Goal: Contribute content

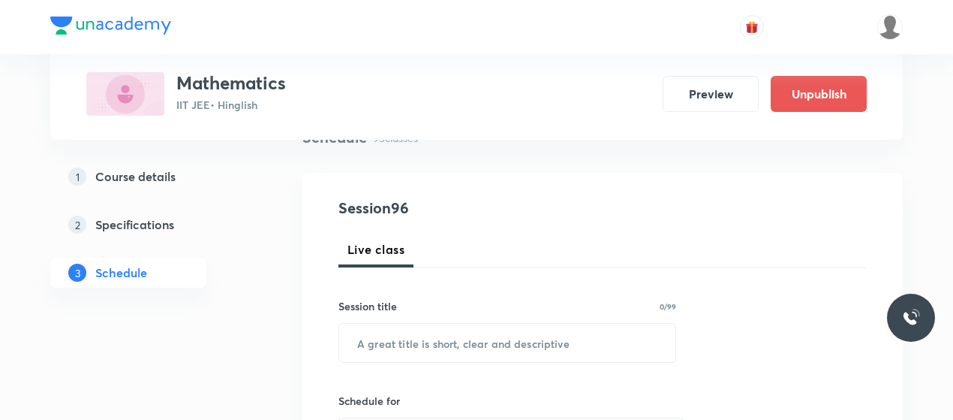
scroll to position [107, 0]
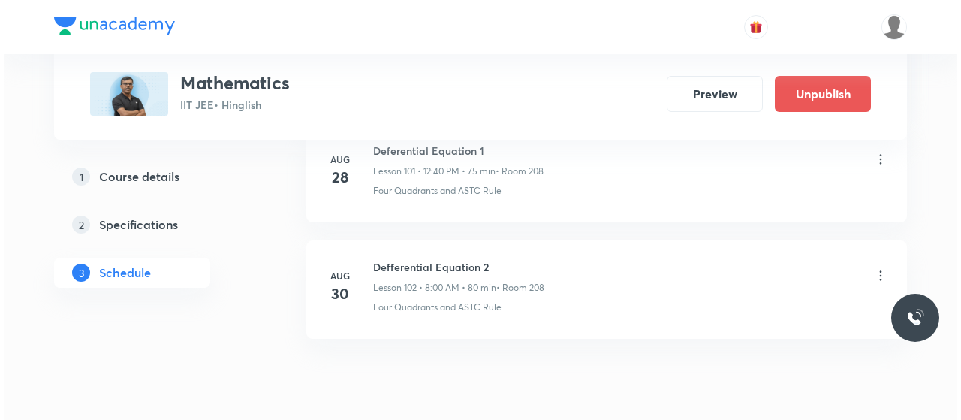
scroll to position [12598, 0]
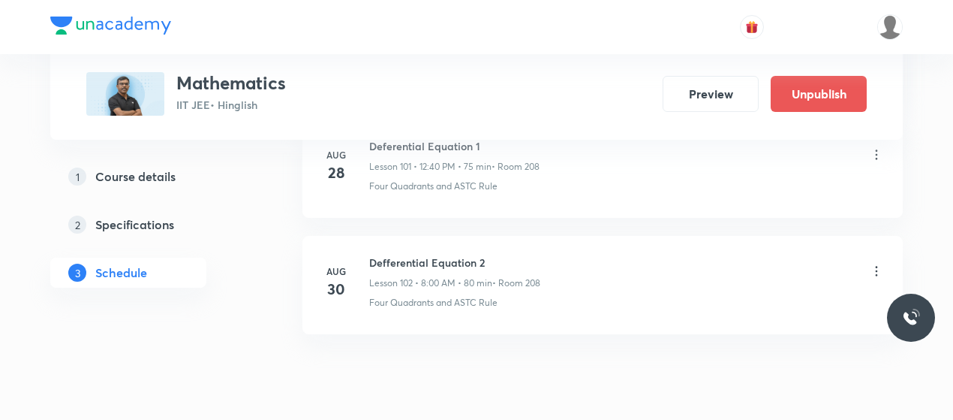
click at [880, 264] on icon at bounding box center [876, 271] width 15 height 15
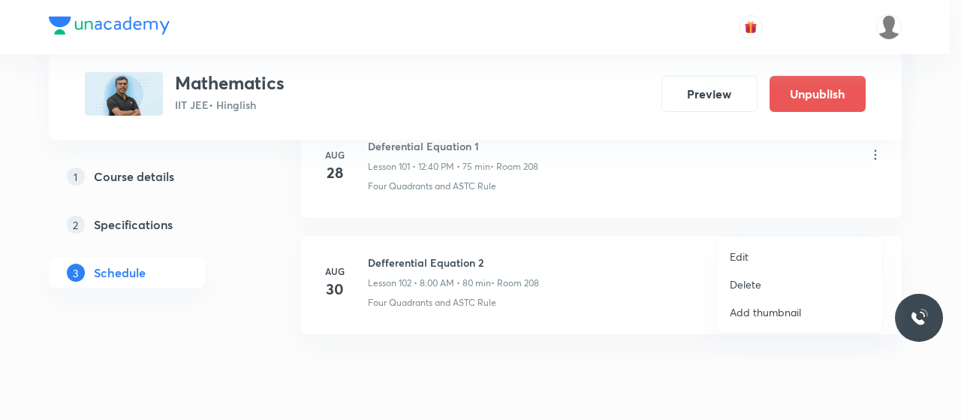
click at [740, 256] on p "Edit" at bounding box center [739, 257] width 19 height 16
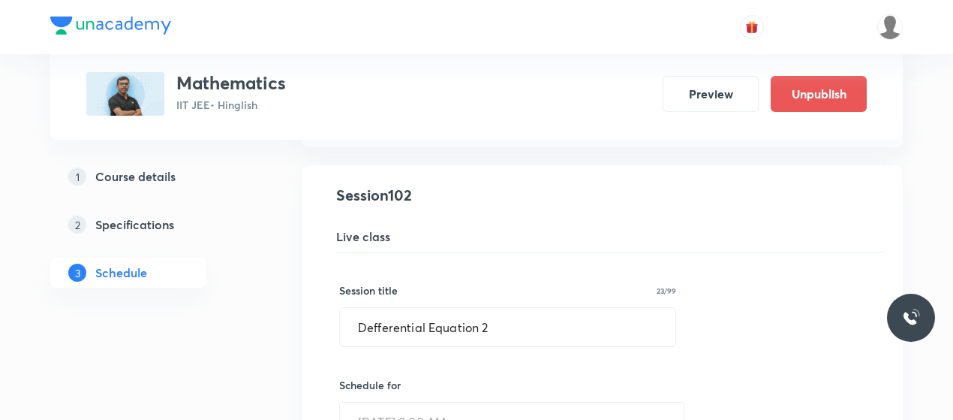
scroll to position [11875, 0]
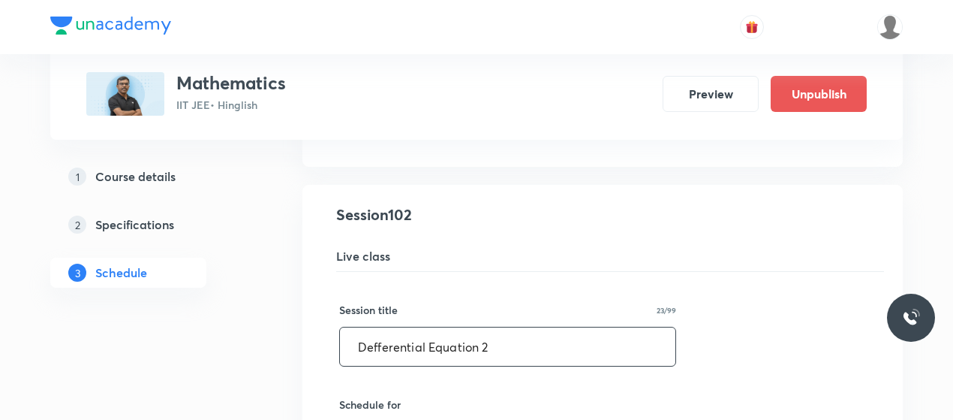
click at [371, 327] on input "Defferential Equation 2" at bounding box center [508, 346] width 336 height 38
type input "Differential Equation 2"
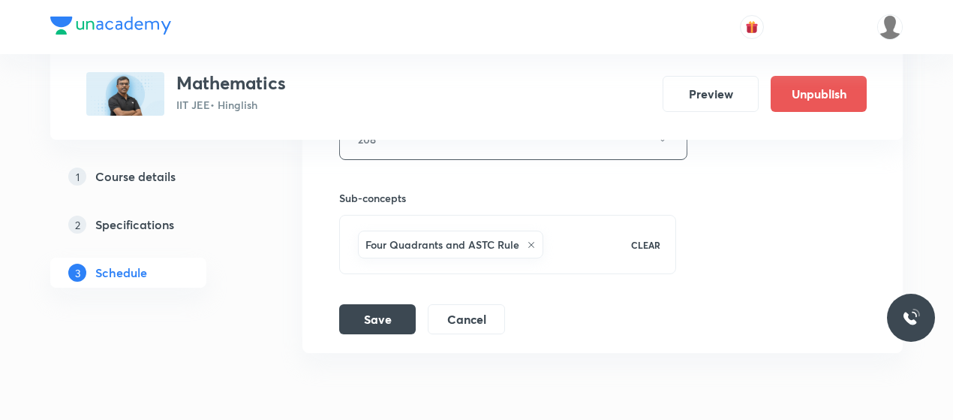
scroll to position [12474, 0]
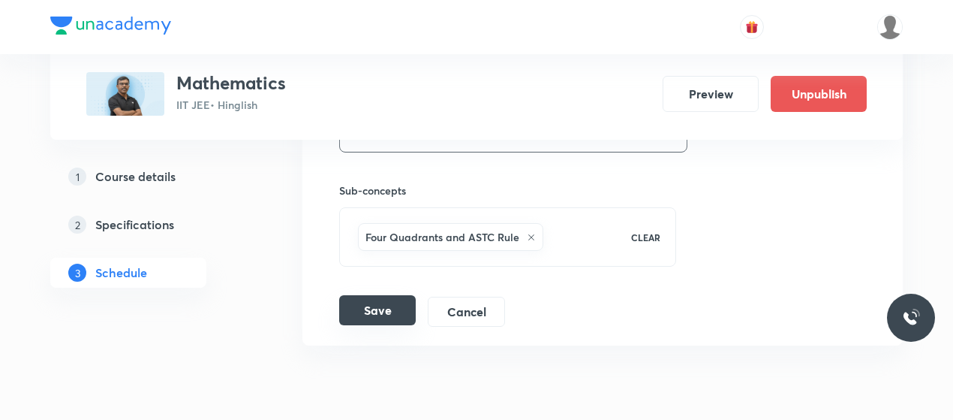
click at [377, 295] on button "Save" at bounding box center [377, 310] width 77 height 30
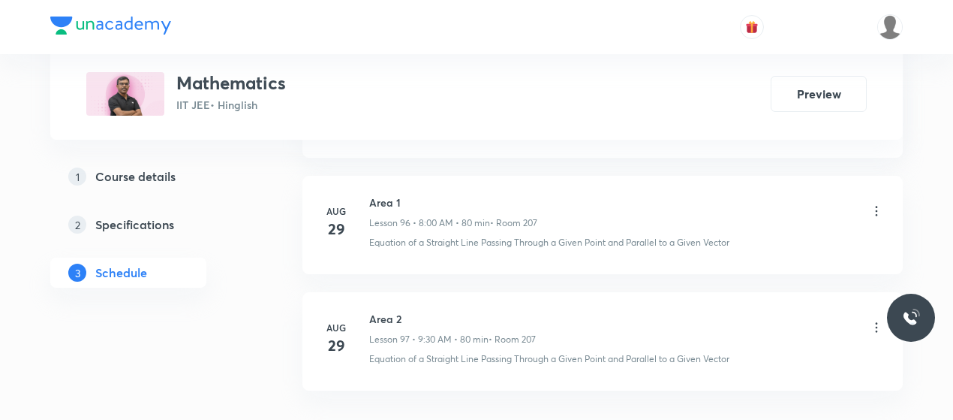
scroll to position [11947, 0]
